Goal: Task Accomplishment & Management: Manage account settings

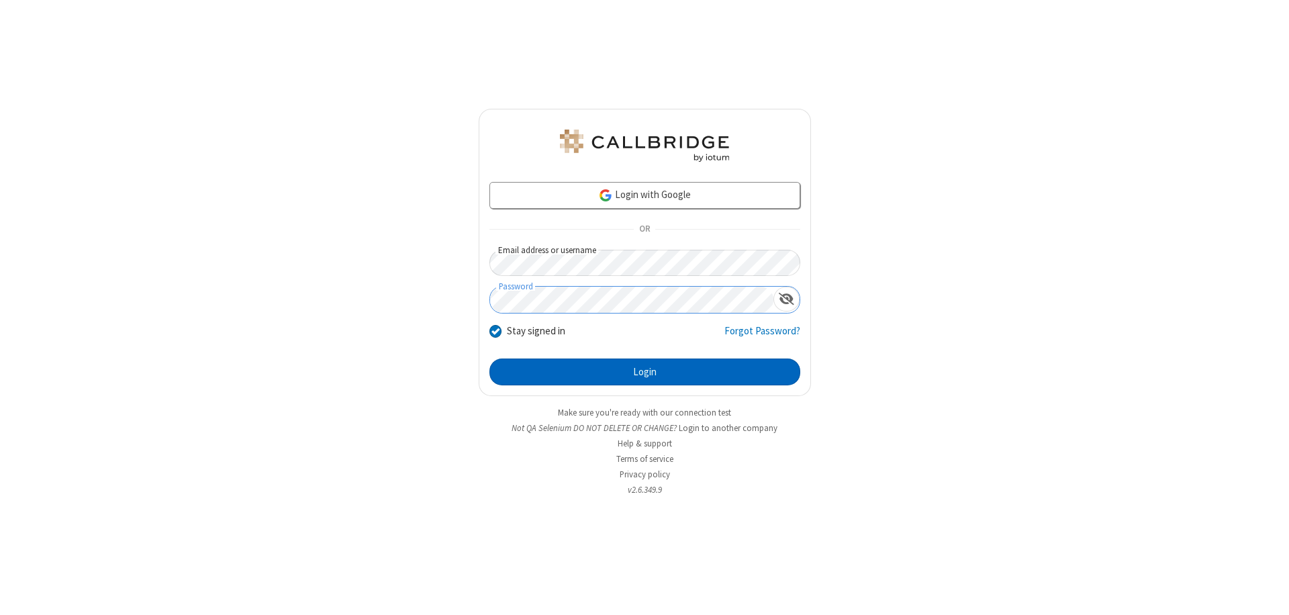
click at [644, 372] on button "Login" at bounding box center [644, 371] width 311 height 27
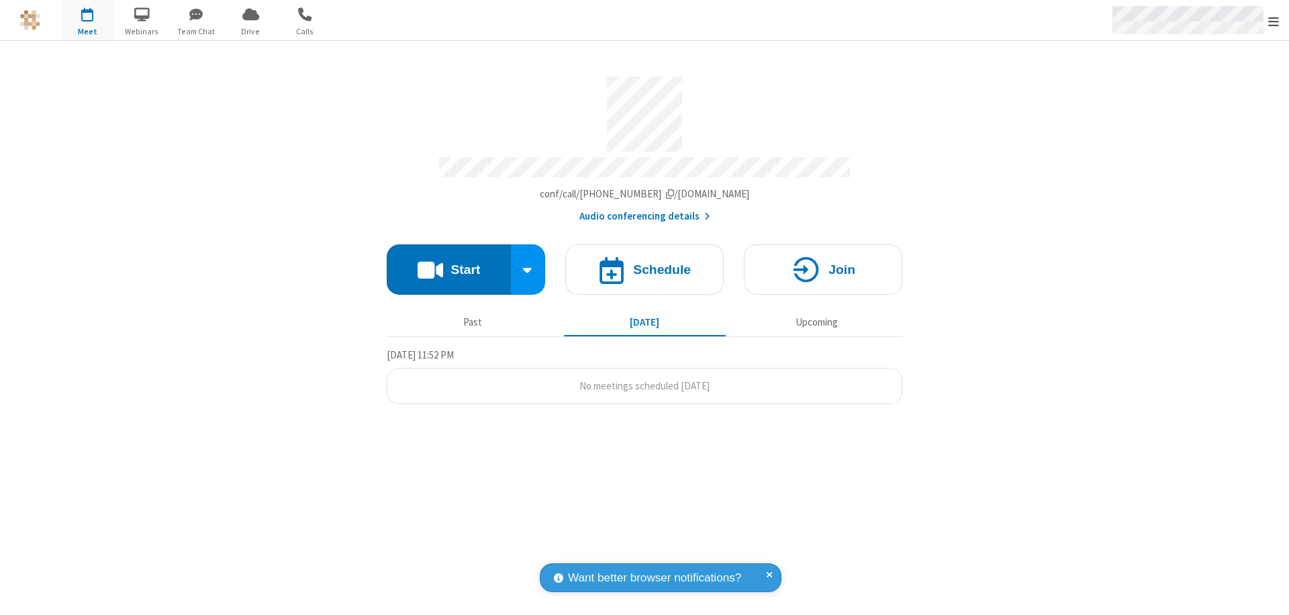
click at [1273, 21] on span "Open menu" at bounding box center [1273, 21] width 11 height 13
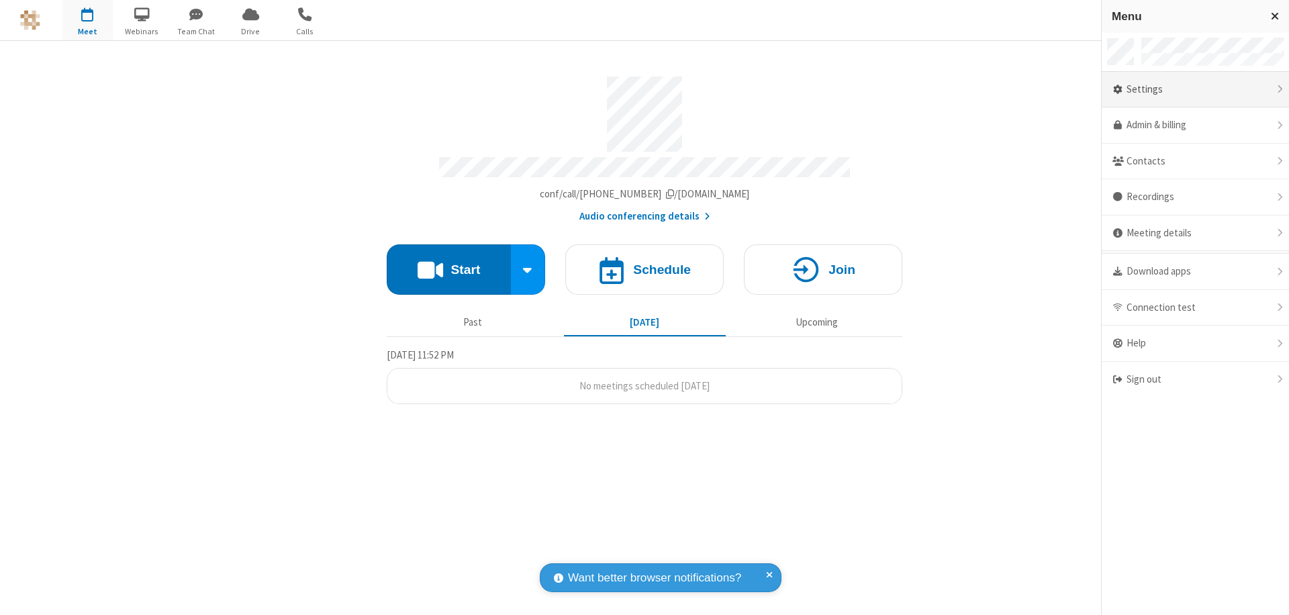
click at [1195, 89] on div "Settings" at bounding box center [1195, 90] width 187 height 36
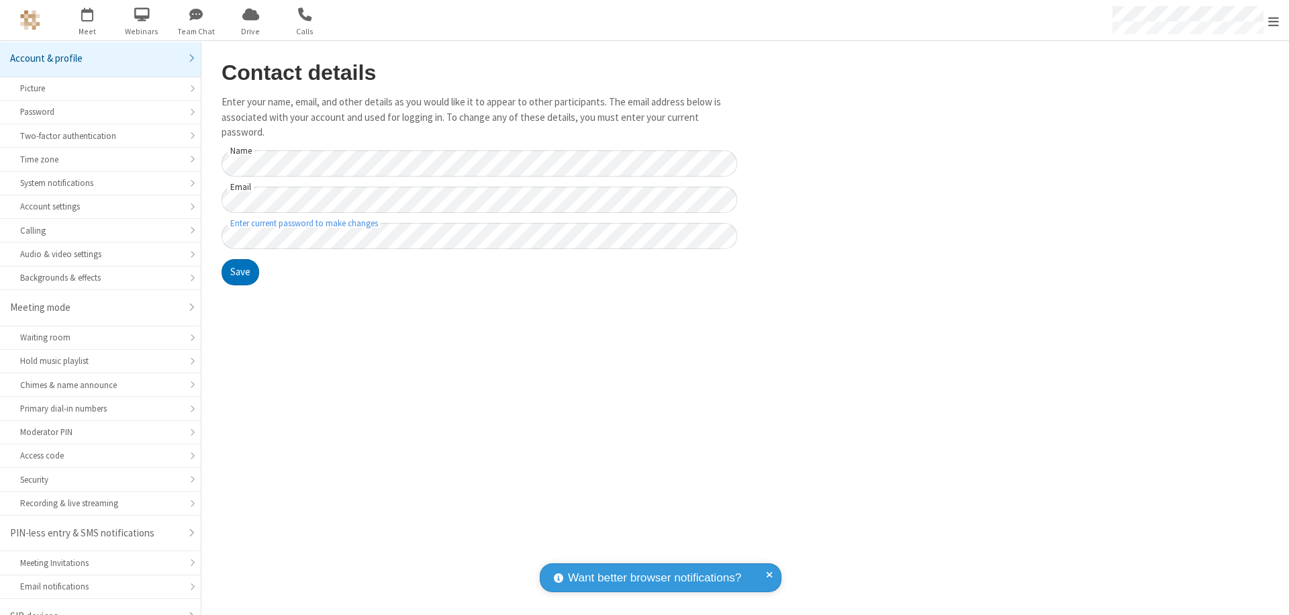
scroll to position [19, 0]
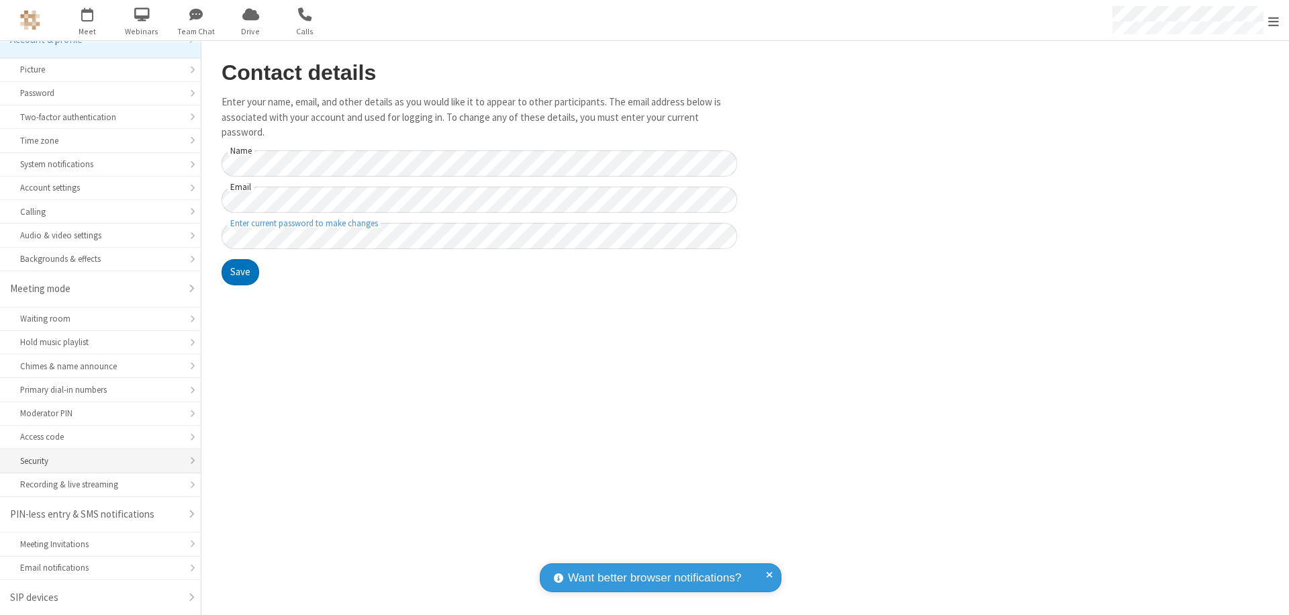
click at [95, 460] on div "Security" at bounding box center [100, 460] width 160 height 13
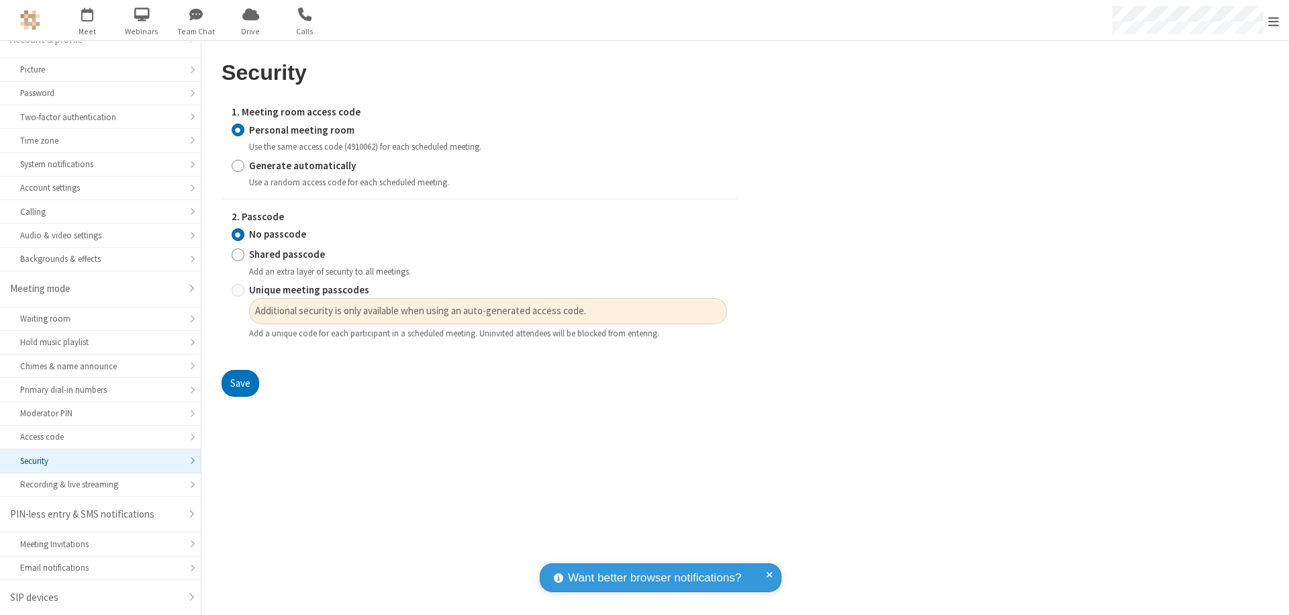
click at [238, 165] on input "Generate automatically" at bounding box center [238, 165] width 13 height 14
radio input "true"
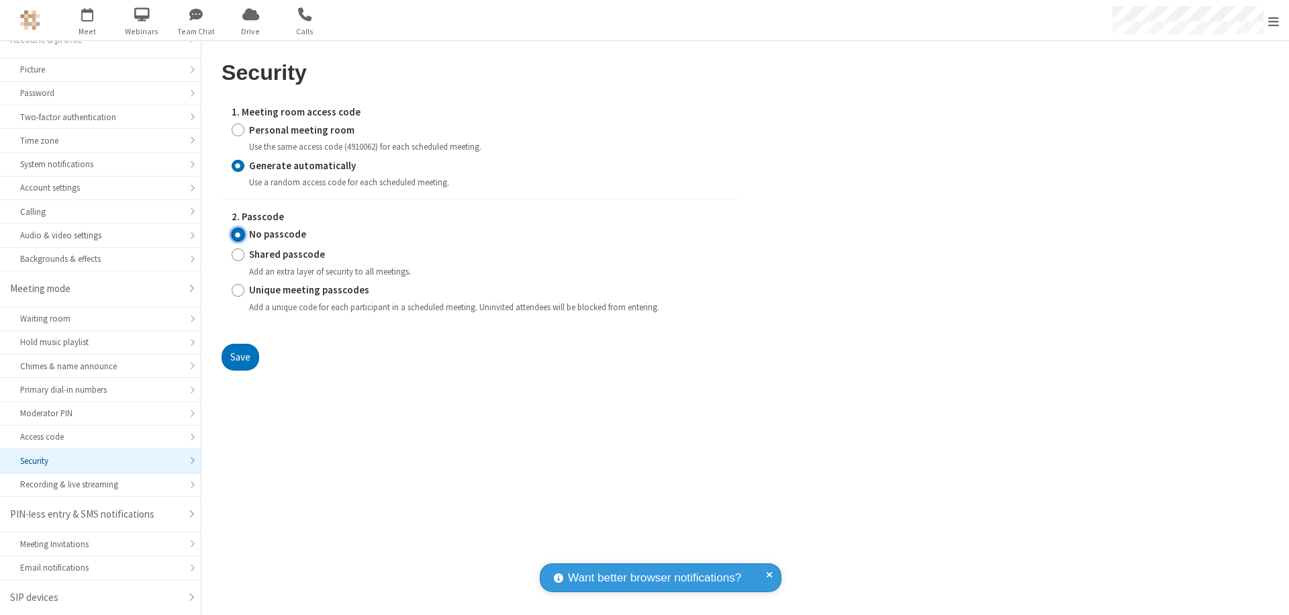
click at [238, 234] on input "No passcode" at bounding box center [238, 235] width 13 height 14
click at [240, 356] on button "Save" at bounding box center [241, 357] width 38 height 27
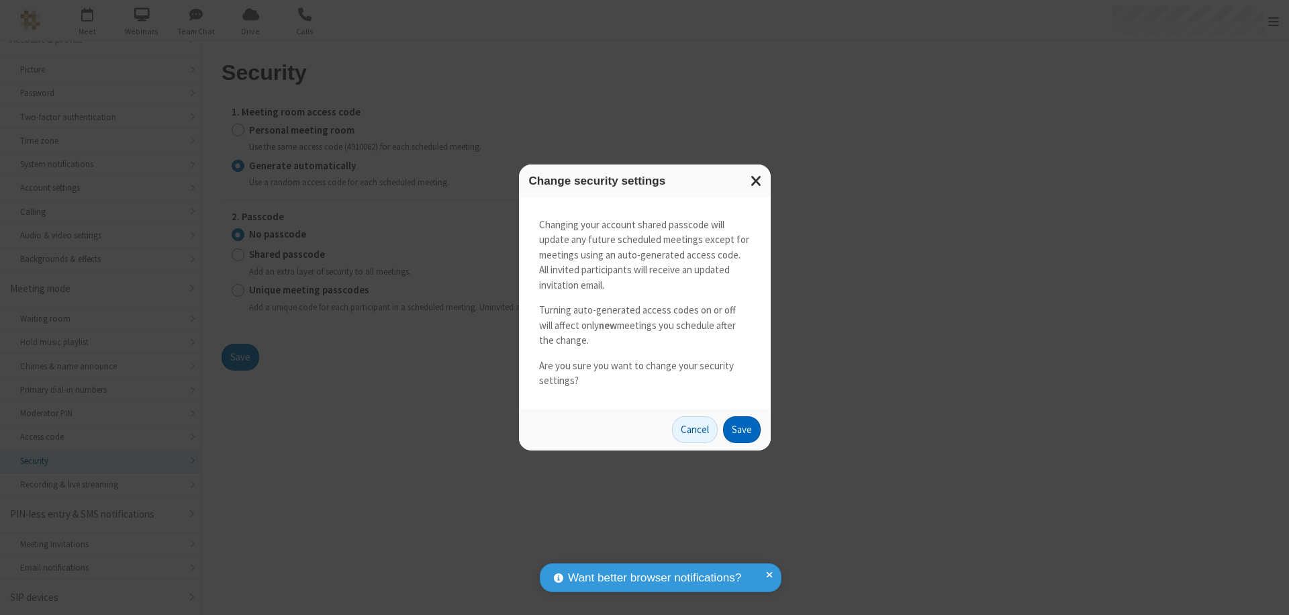
click at [741, 429] on button "Save" at bounding box center [742, 429] width 38 height 27
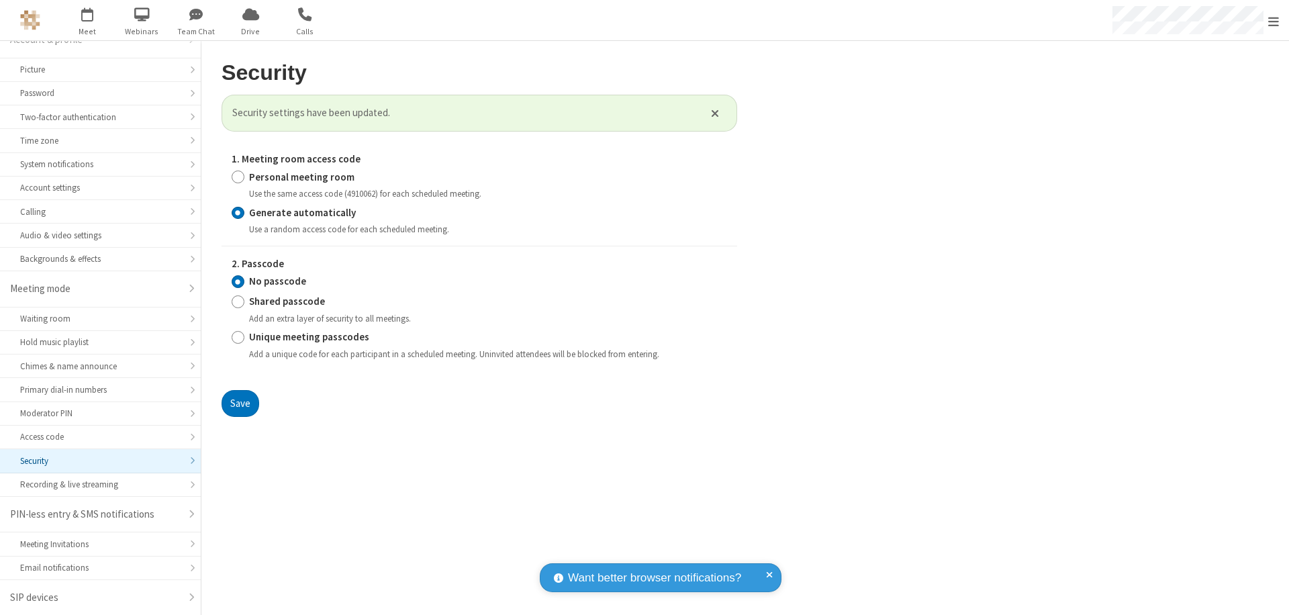
click at [1273, 21] on span "Open menu" at bounding box center [1273, 21] width 11 height 13
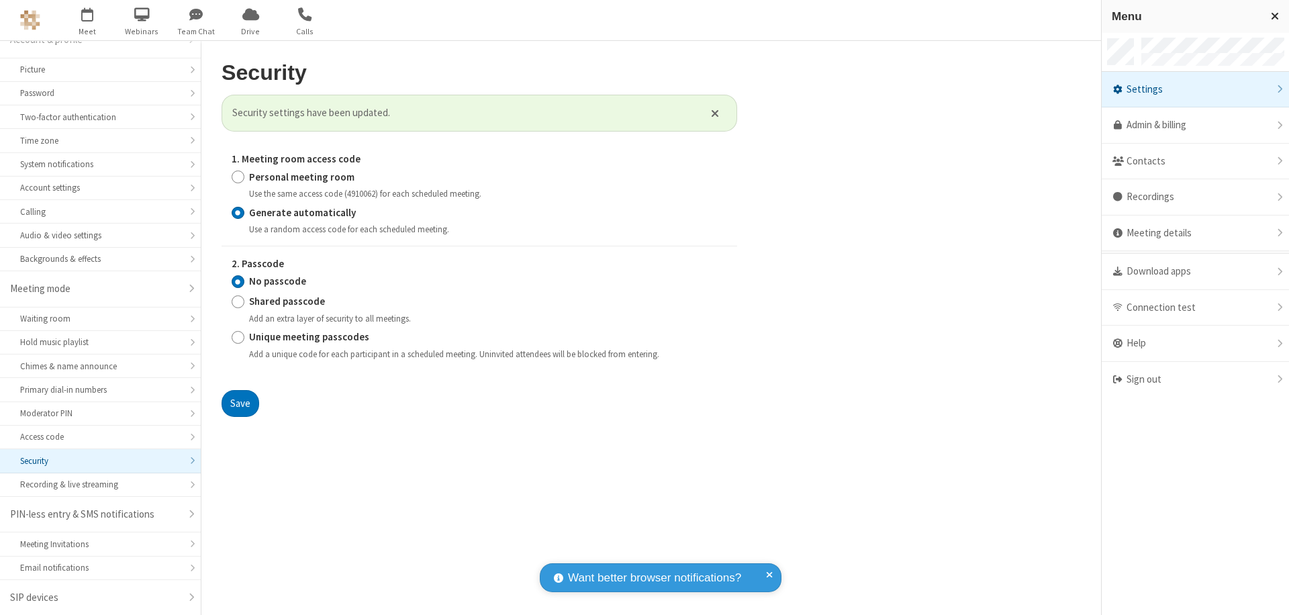
click at [87, 20] on span "button" at bounding box center [87, 14] width 50 height 23
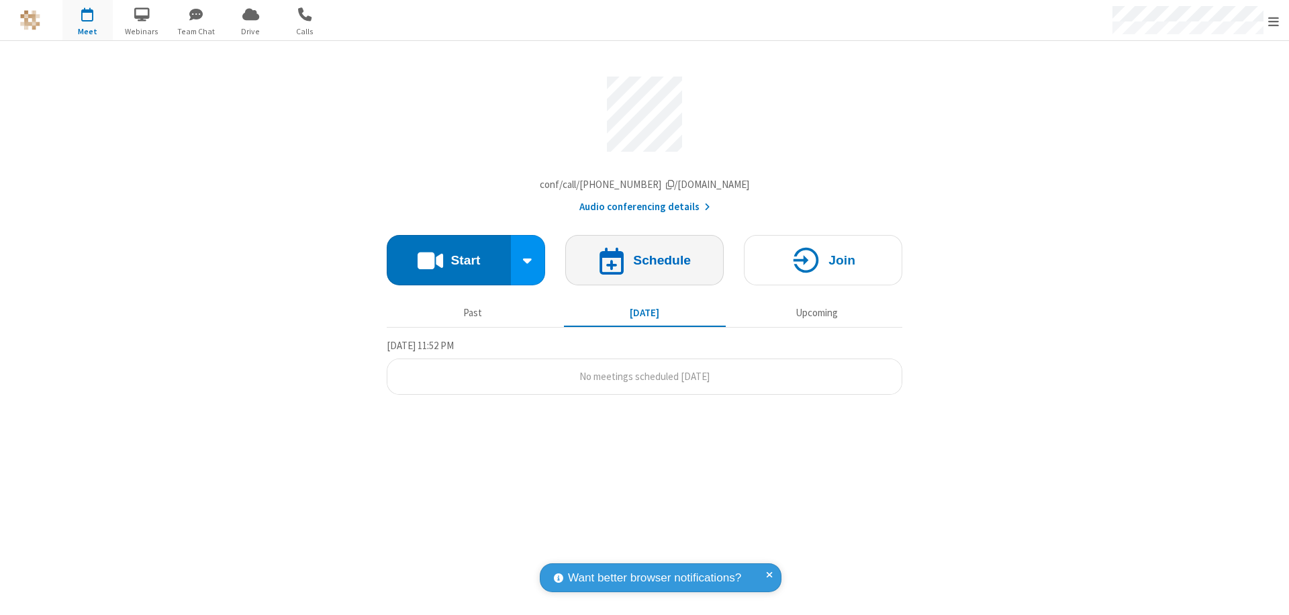
click at [644, 263] on h4 "Schedule" at bounding box center [662, 260] width 58 height 13
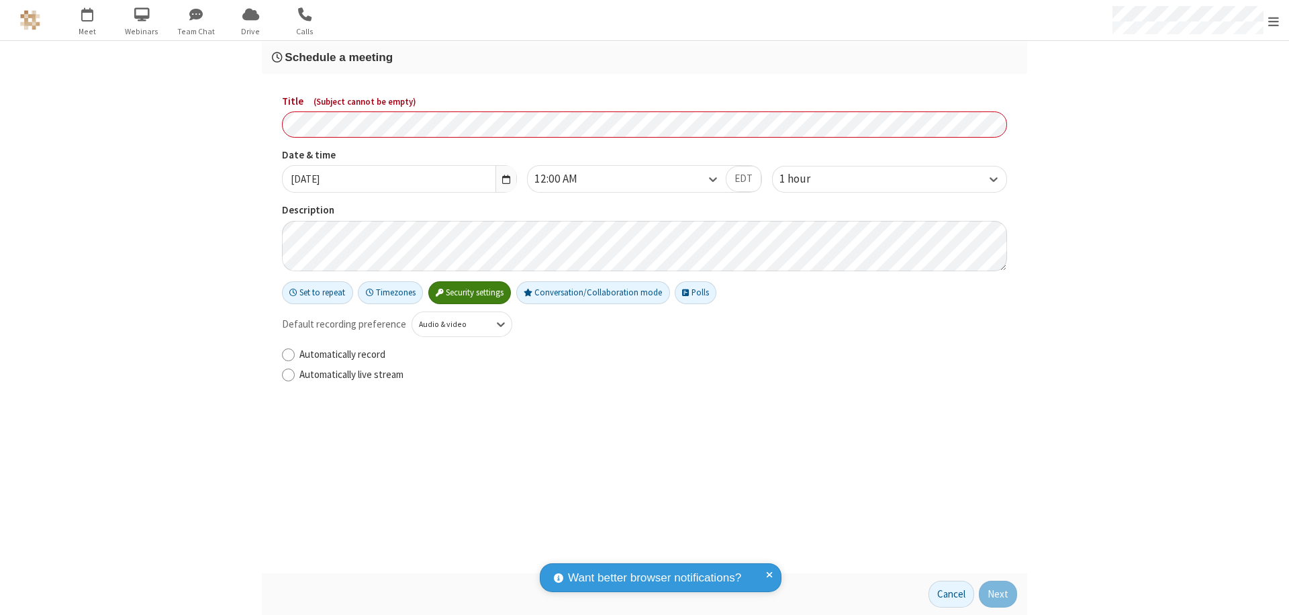
click at [644, 57] on h3 "Schedule a meeting" at bounding box center [644, 57] width 745 height 13
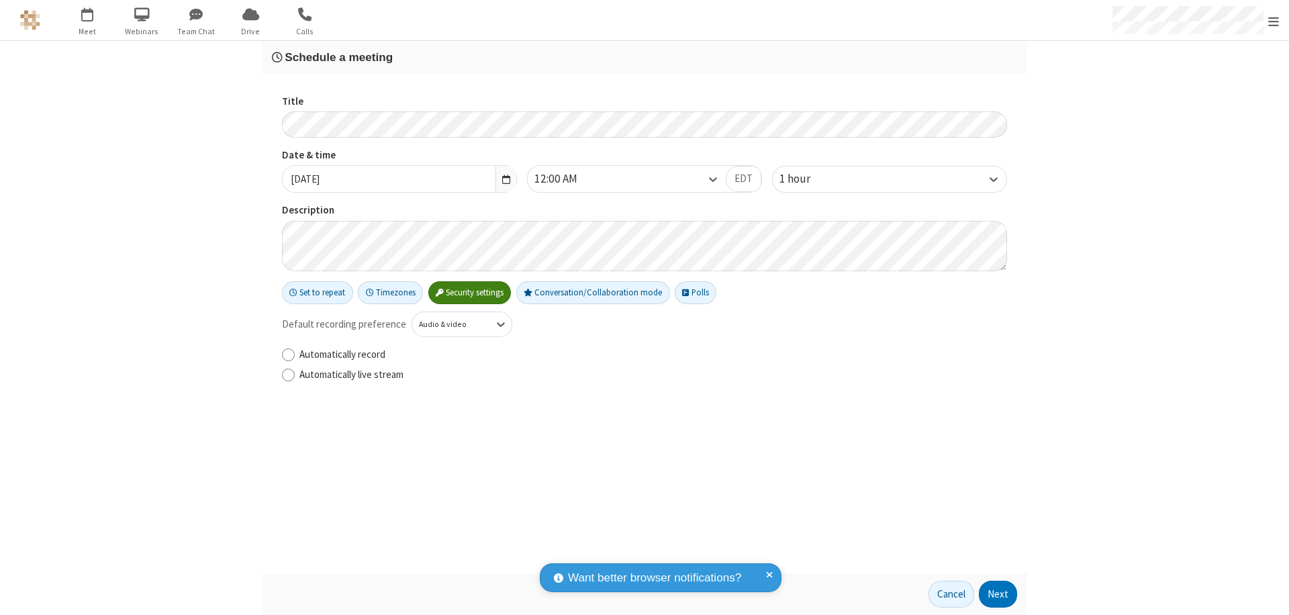
click at [998, 594] on button "Next" at bounding box center [998, 594] width 38 height 27
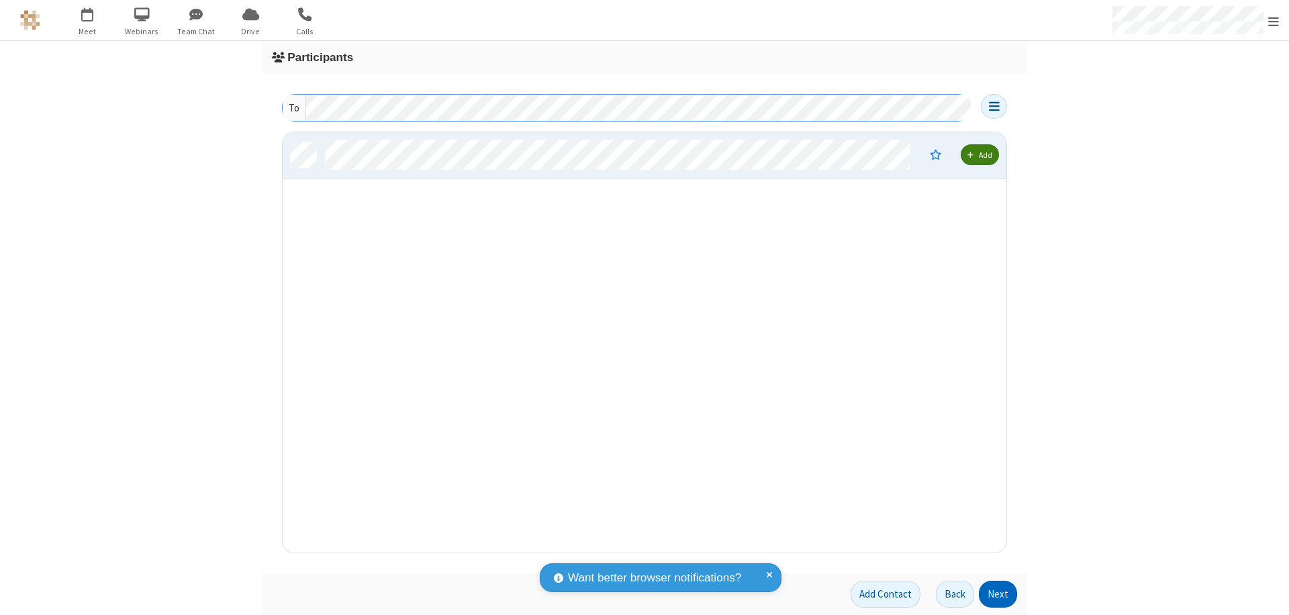
click at [998, 594] on button "Next" at bounding box center [998, 594] width 38 height 27
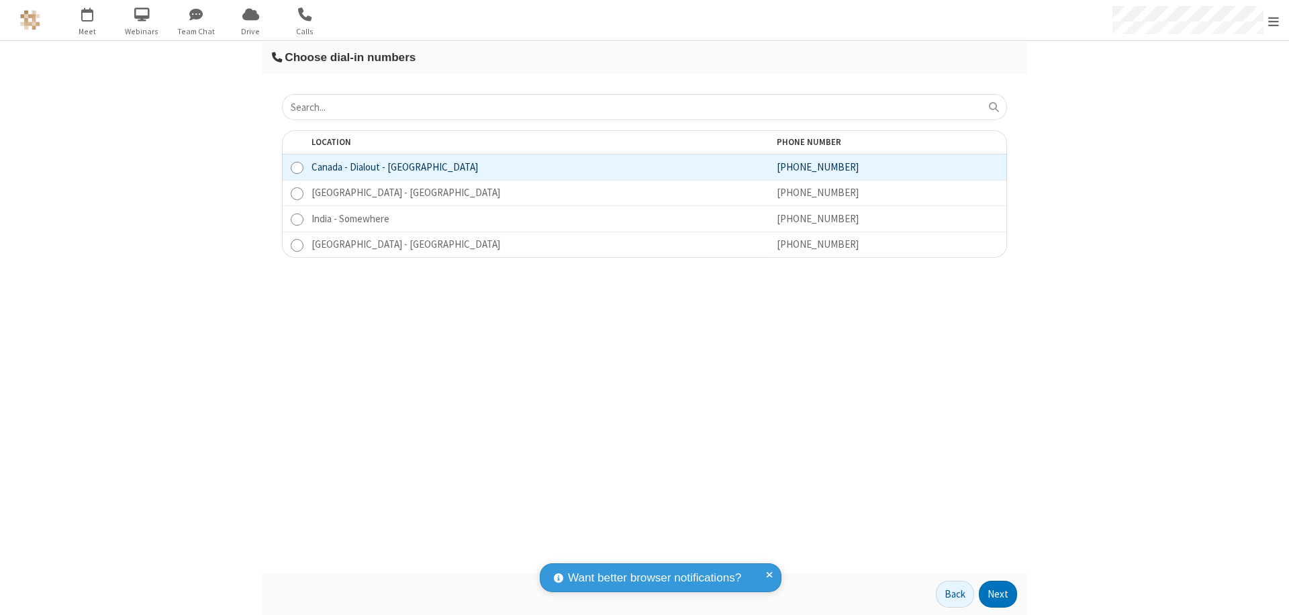
click at [998, 594] on button "Next" at bounding box center [998, 594] width 38 height 27
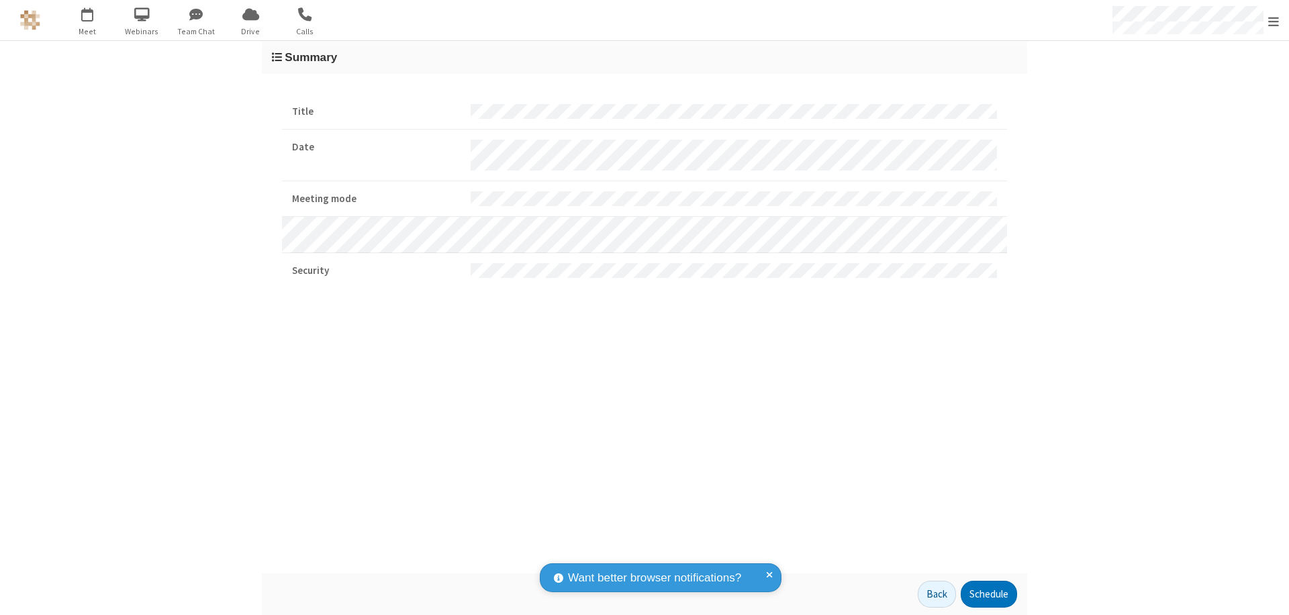
click at [988, 594] on button "Schedule" at bounding box center [989, 594] width 56 height 27
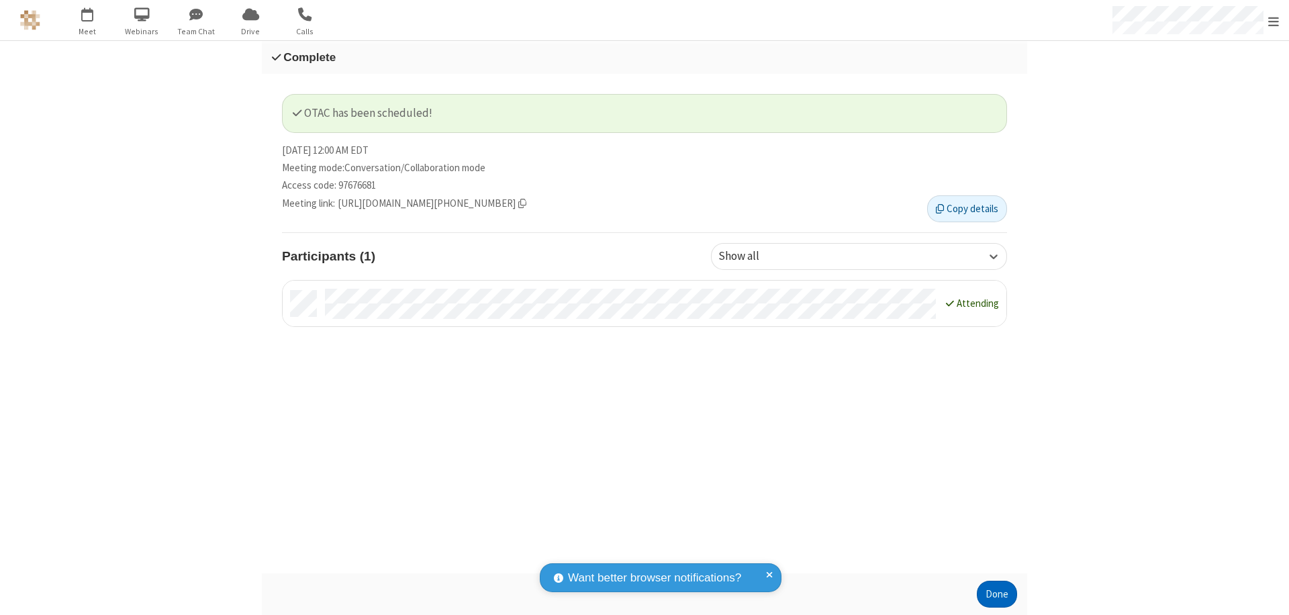
click at [997, 594] on button "Done" at bounding box center [997, 594] width 40 height 27
